Goal: Information Seeking & Learning: Learn about a topic

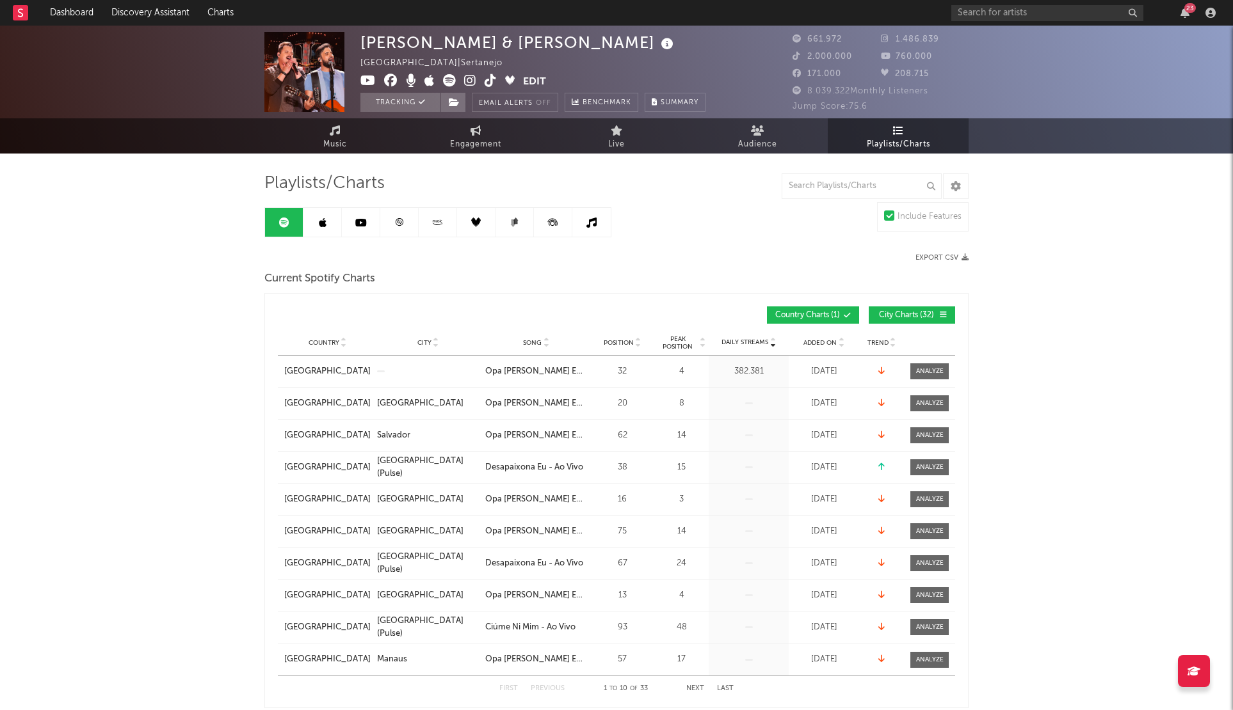
click at [843, 312] on icon at bounding box center [847, 316] width 8 height 8
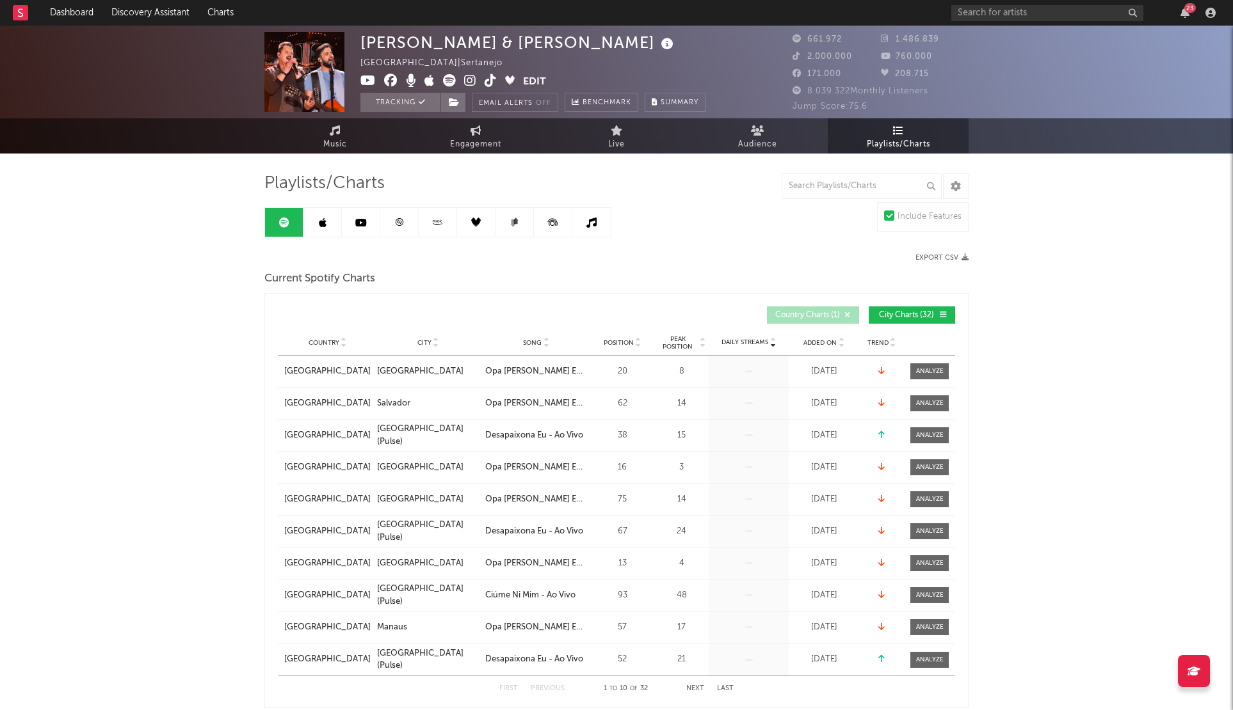
click at [843, 312] on icon at bounding box center [847, 316] width 8 height 8
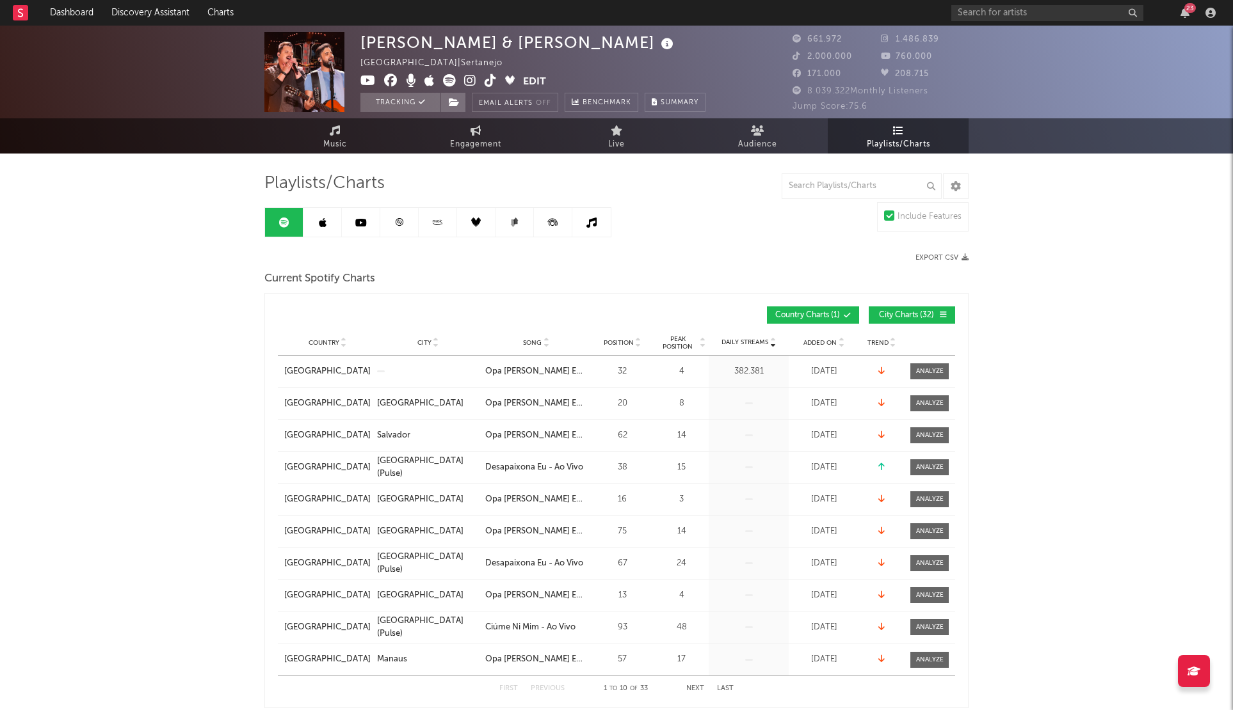
click at [629, 368] on div "32" at bounding box center [622, 371] width 58 height 13
click at [920, 376] on span at bounding box center [929, 372] width 38 height 16
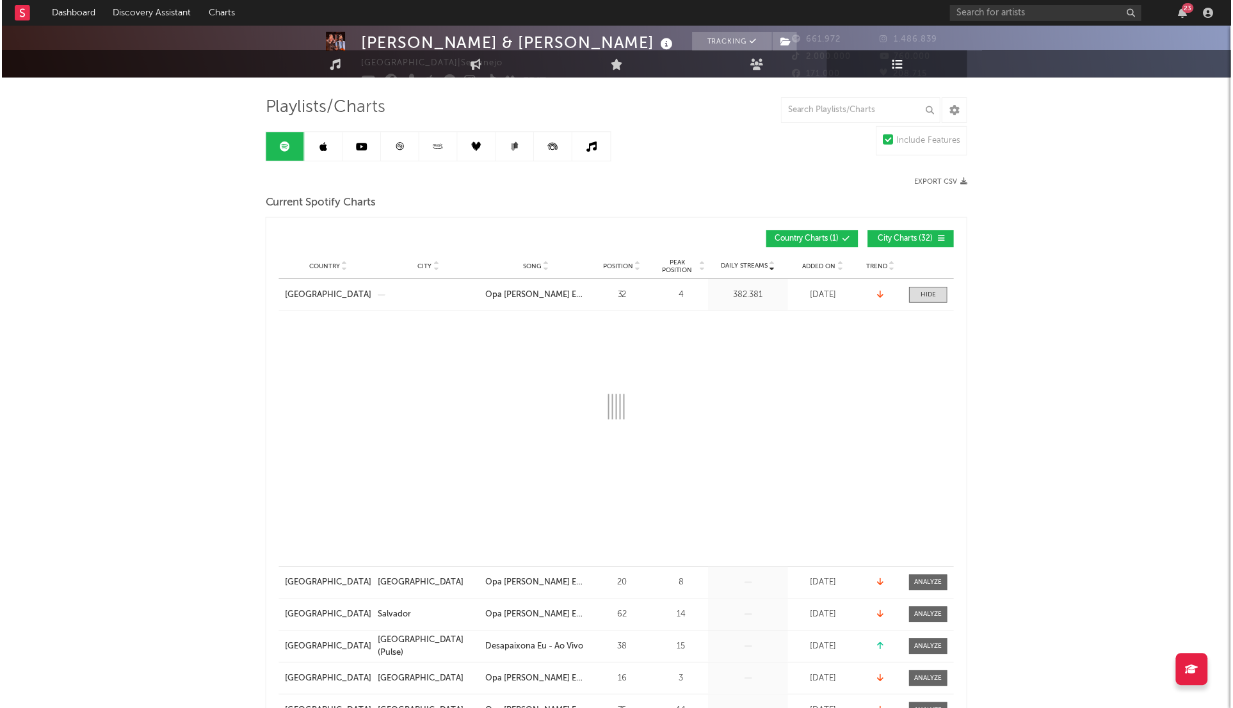
scroll to position [192, 0]
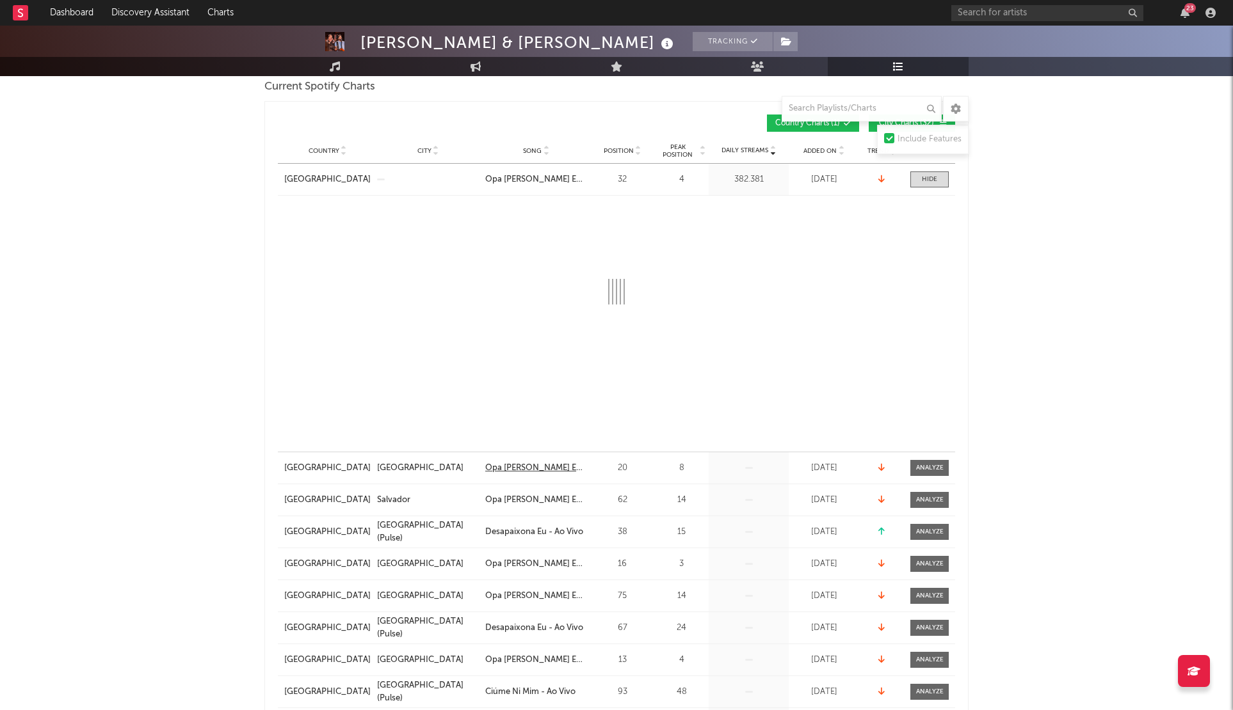
select select "6m"
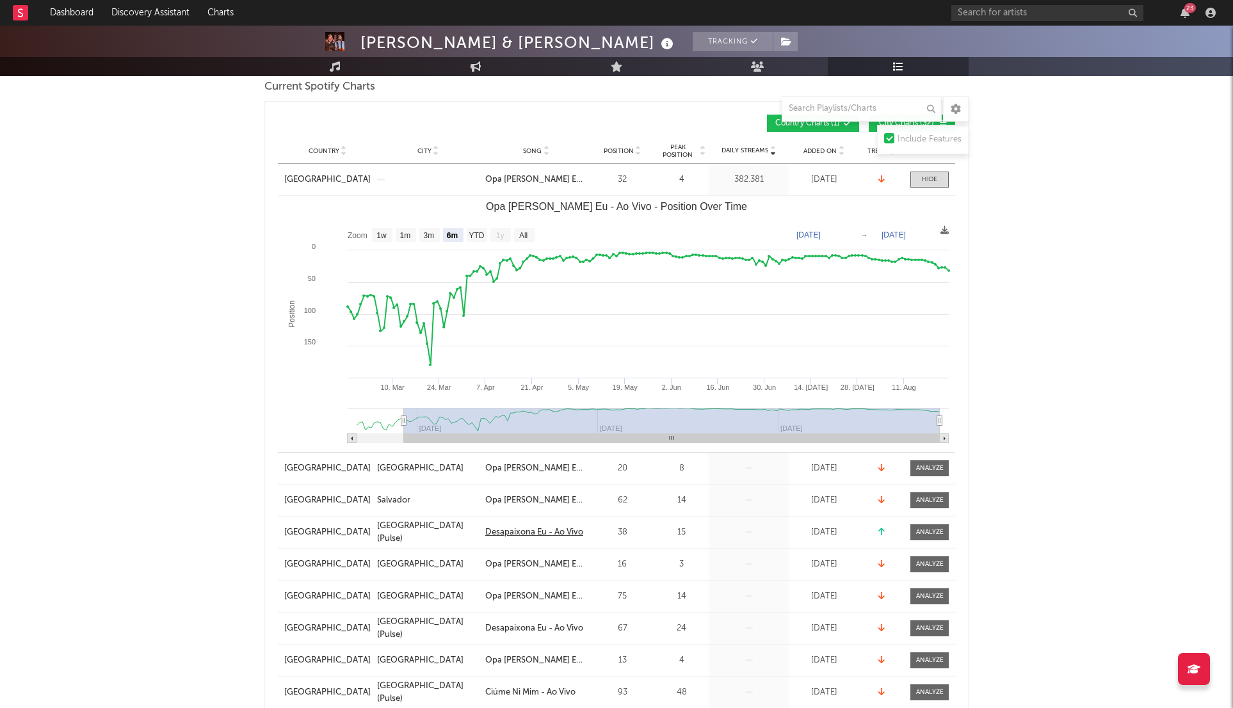
click at [570, 533] on div "Desapaixona Eu - Ao Vivo" at bounding box center [534, 532] width 98 height 13
click at [431, 176] on div "Country [GEOGRAPHIC_DATA] City Song Opa [PERSON_NAME] Eu - Ao Vivo Position 32 …" at bounding box center [616, 179] width 677 height 31
click at [550, 171] on div "Country [GEOGRAPHIC_DATA] City Song Opa [PERSON_NAME] Eu - Ao Vivo Position 32 …" at bounding box center [616, 179] width 677 height 31
click at [547, 176] on div "Opa [PERSON_NAME] Eu - Ao Vivo" at bounding box center [536, 179] width 102 height 13
click at [923, 180] on div at bounding box center [929, 180] width 15 height 10
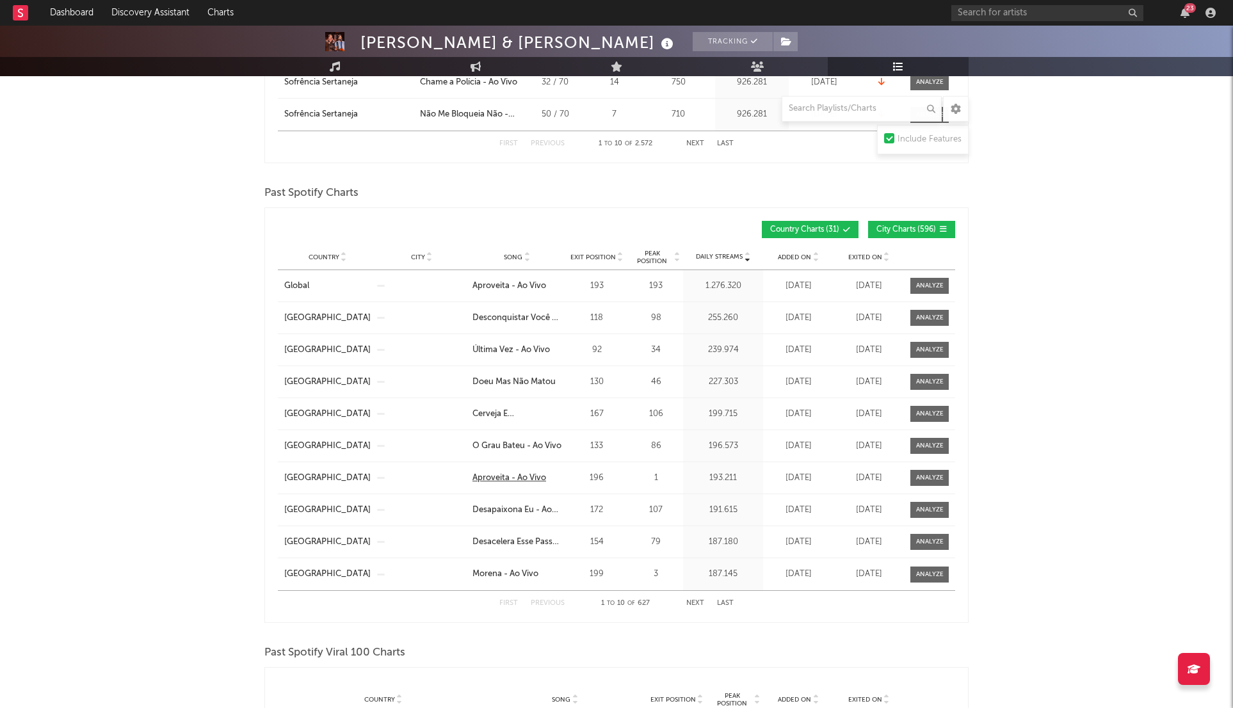
scroll to position [1024, 0]
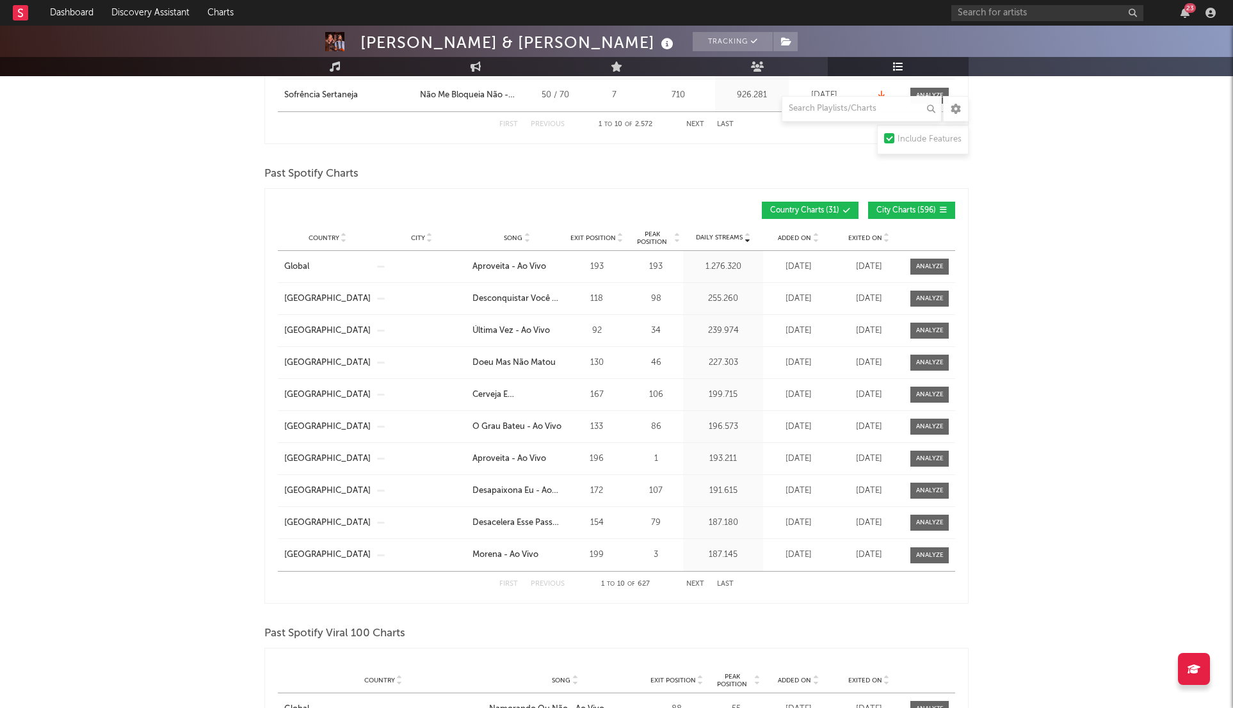
click at [430, 486] on div "Country [GEOGRAPHIC_DATA] City Song Desapaixona Eu - Ao Vivo Exit Position 172 …" at bounding box center [616, 490] width 677 height 31
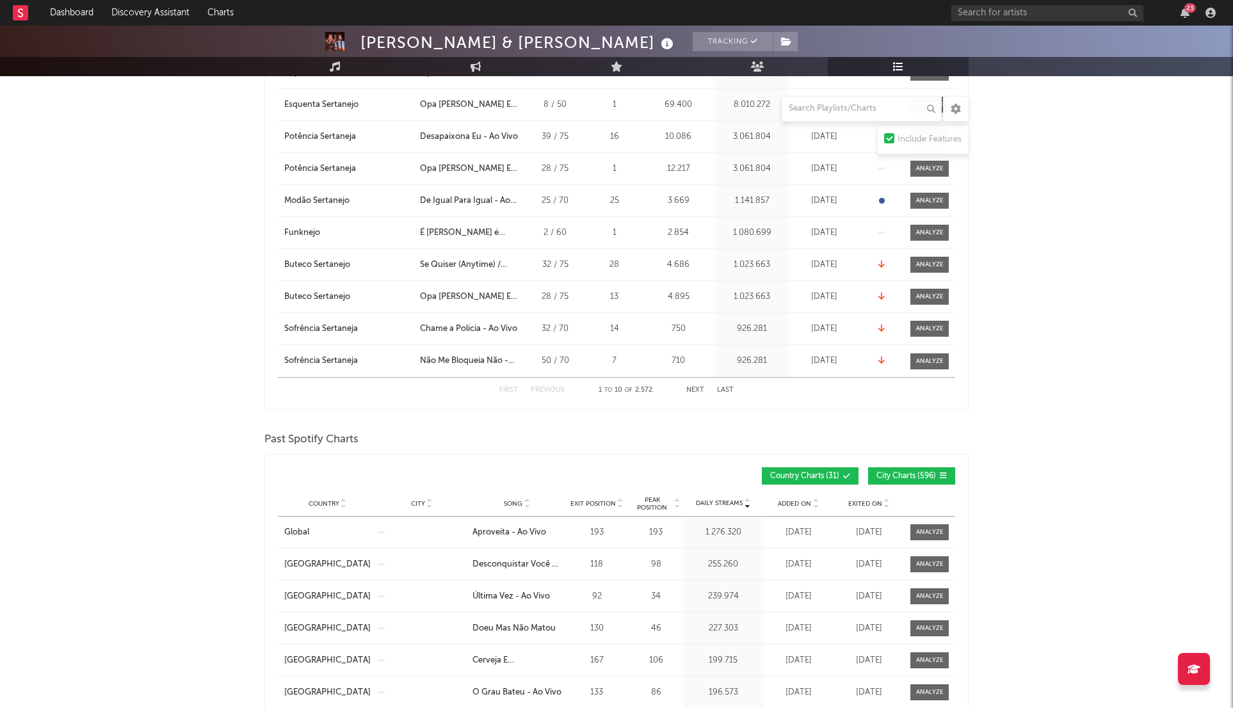
scroll to position [488, 0]
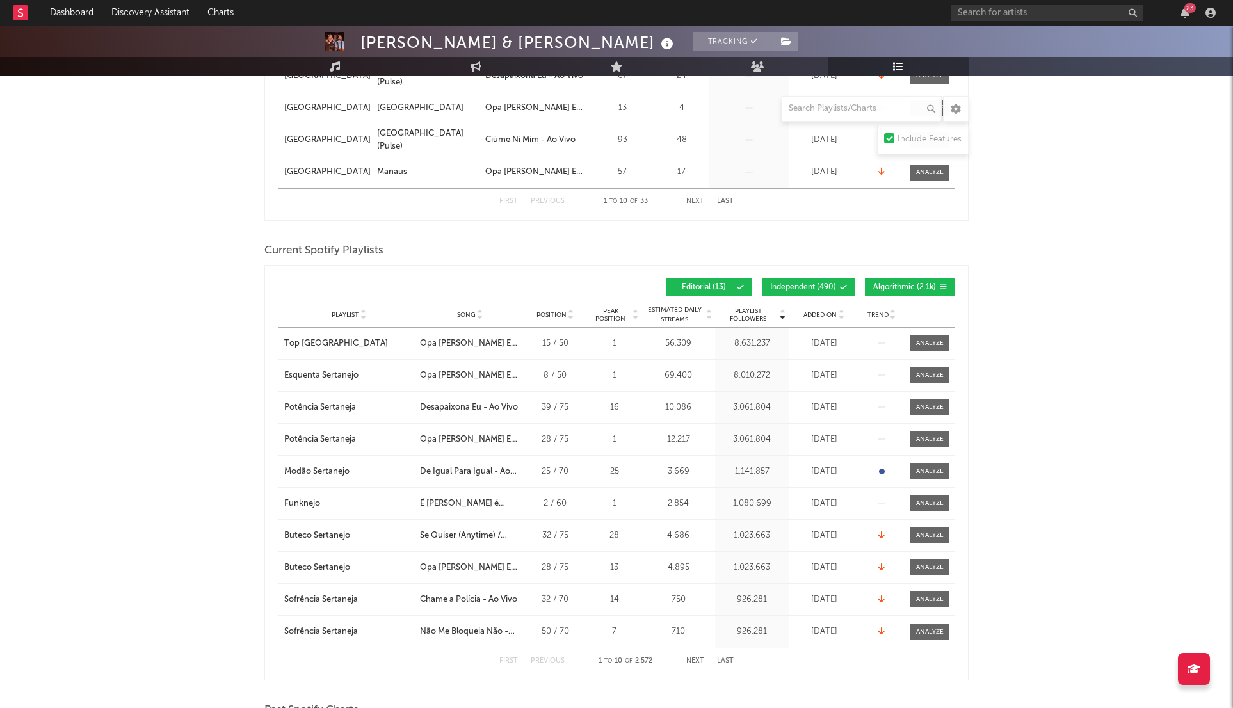
click at [814, 278] on button "Independent ( 490 )" at bounding box center [808, 286] width 93 height 17
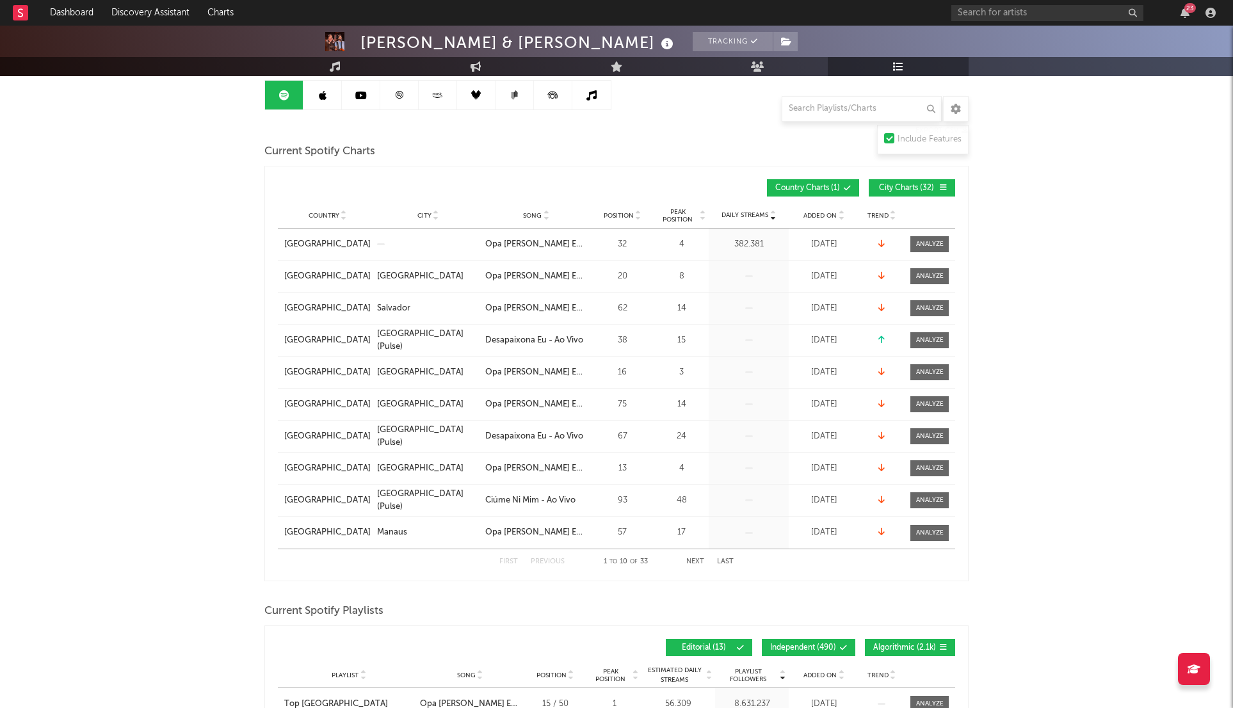
scroll to position [0, 0]
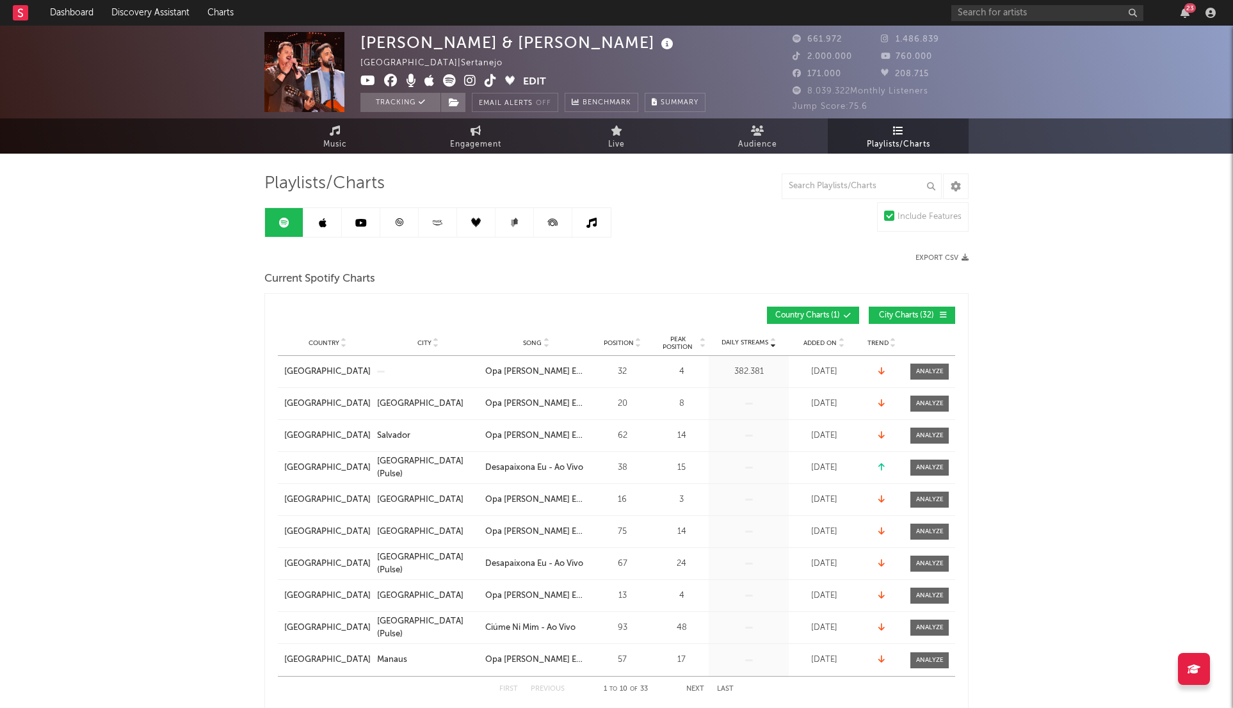
click at [865, 185] on input "text" at bounding box center [861, 186] width 160 height 26
click at [860, 184] on input "text" at bounding box center [861, 186] width 160 height 26
paste input "Sertanejo 2025 🔥As melhores do Sertanejo Atual 🚀 Aquecimento Rodeios"
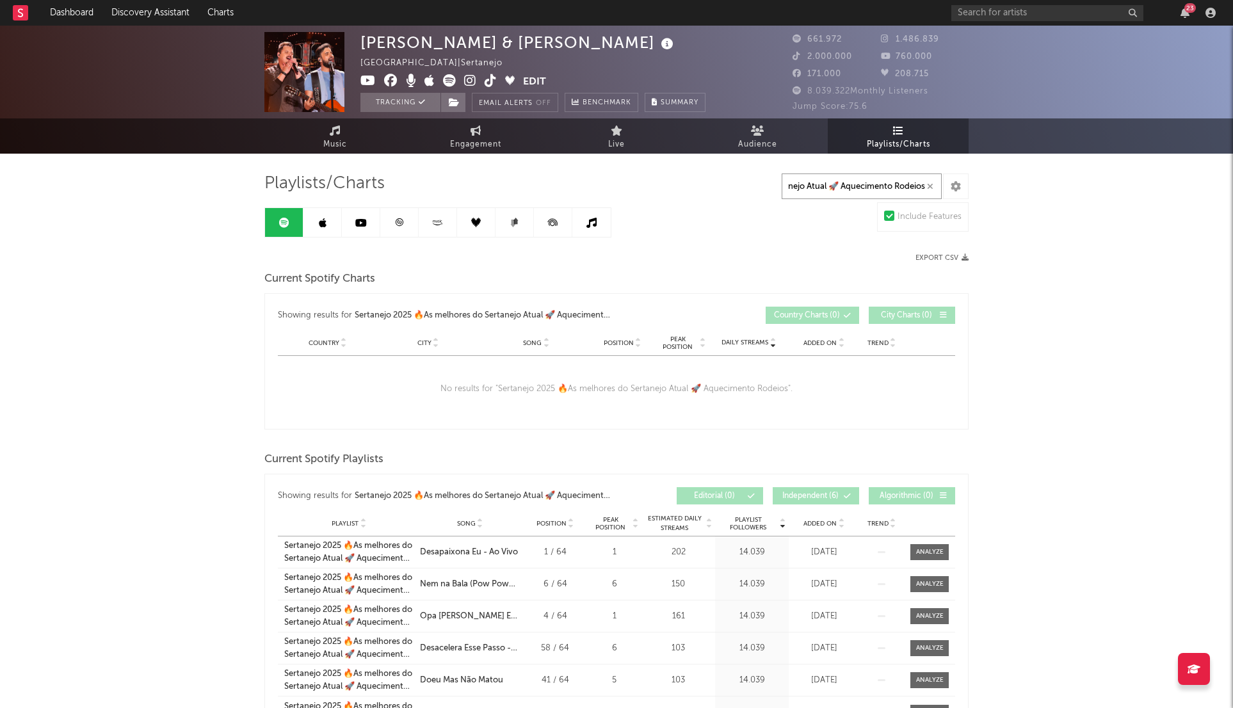
type input "Sertanejo 2025 🔥As melhores do Sertanejo Atual 🚀 Aquecimento Rodeios"
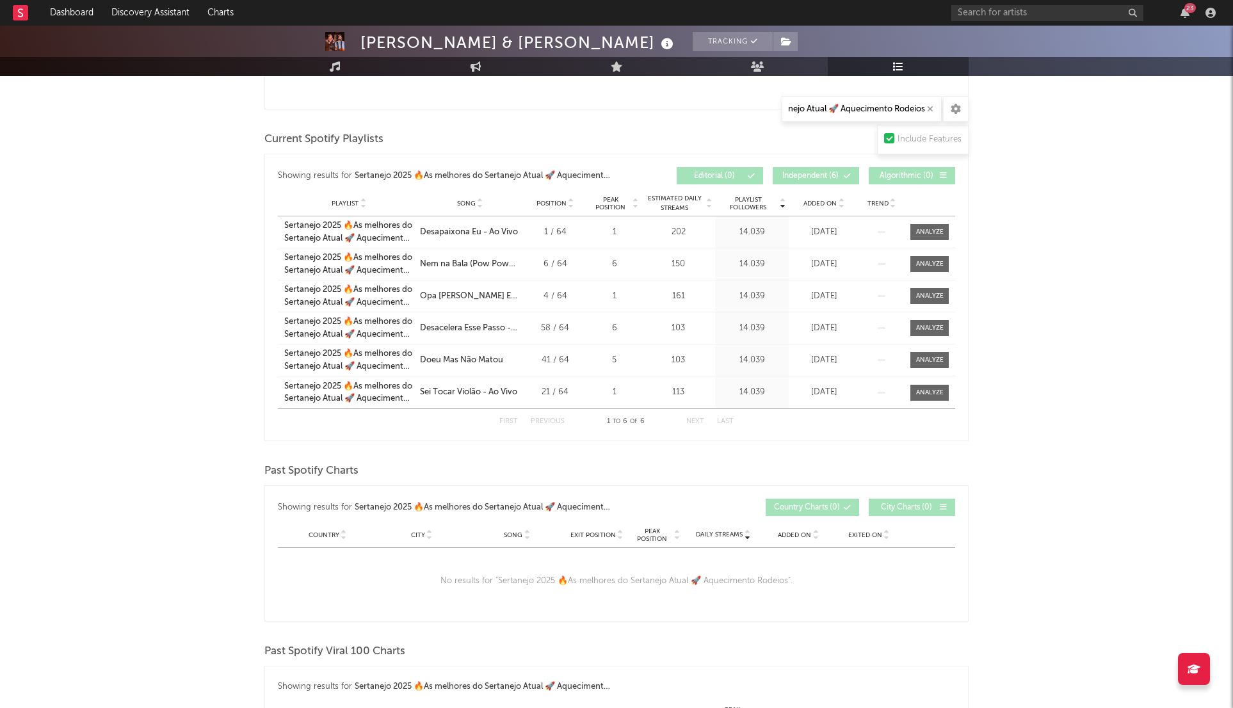
scroll to position [0, 0]
